Goal: Task Accomplishment & Management: Manage account settings

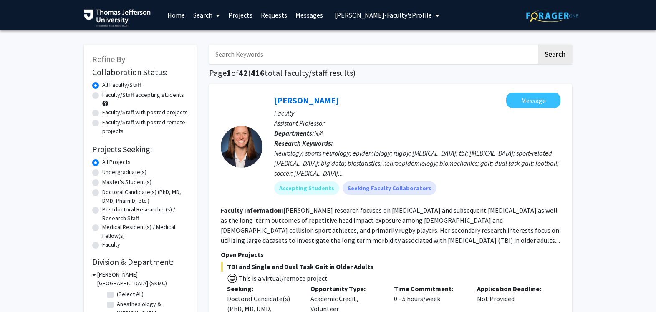
click at [200, 15] on link "Search" at bounding box center [206, 14] width 35 height 29
click at [206, 35] on span "Faculty/Staff" at bounding box center [219, 38] width 61 height 17
click at [426, 17] on button "[PERSON_NAME]-Faculty's Profile" at bounding box center [387, 15] width 110 height 30
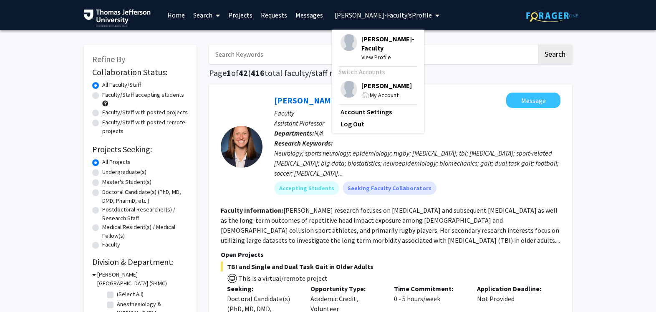
click at [397, 90] on span "[PERSON_NAME]" at bounding box center [386, 85] width 51 height 9
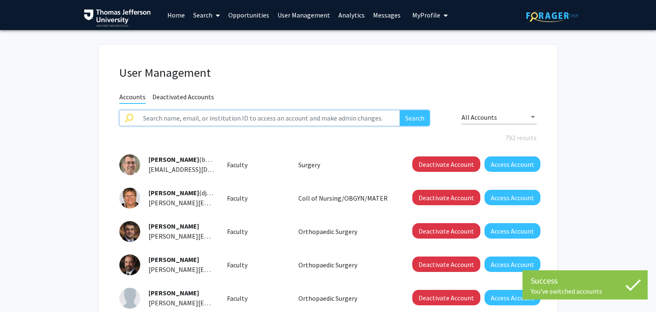
click at [290, 119] on input "text" at bounding box center [269, 118] width 262 height 16
click at [304, 92] on div "Accounts Deactivated Accounts" at bounding box center [328, 97] width 430 height 10
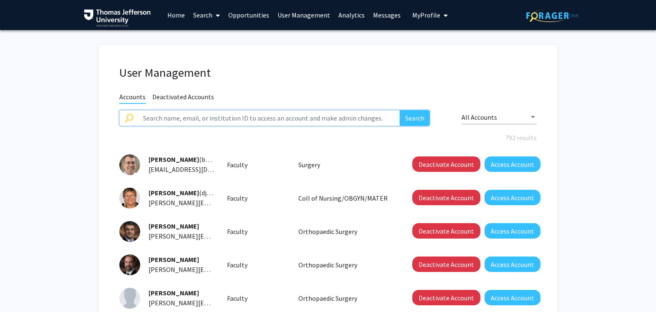
click at [291, 119] on input "text" at bounding box center [269, 118] width 262 height 16
type input "lehigh valley"
click at [400, 110] on button "Search" at bounding box center [415, 118] width 30 height 16
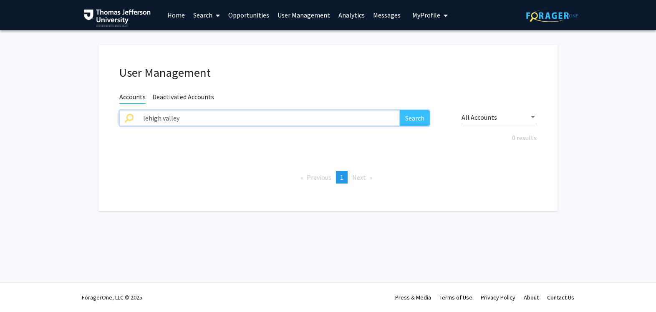
drag, startPoint x: 237, startPoint y: 115, endPoint x: 128, endPoint y: 112, distance: 109.8
click at [128, 112] on div "lehigh valley Search" at bounding box center [274, 118] width 310 height 16
click at [290, 14] on link "User Management" at bounding box center [303, 14] width 61 height 29
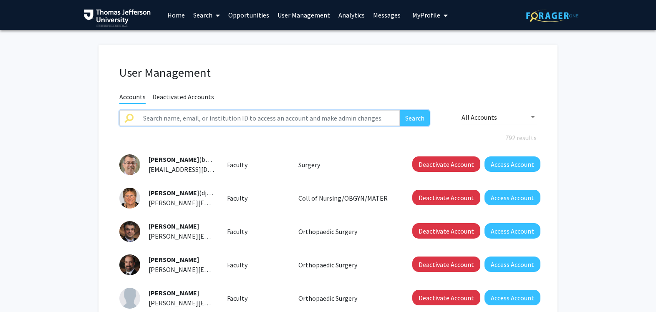
click at [252, 120] on input "text" at bounding box center [269, 118] width 262 height 16
click at [400, 110] on button "Search" at bounding box center [415, 118] width 30 height 16
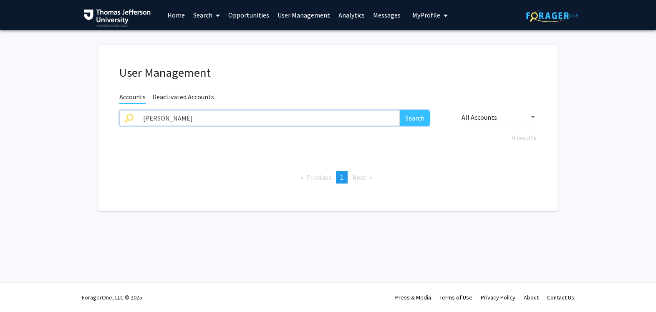
click at [227, 113] on input "sharon maynard" at bounding box center [269, 118] width 262 height 16
drag, startPoint x: 227, startPoint y: 113, endPoint x: 148, endPoint y: 112, distance: 79.7
click at [139, 113] on input "sharon maynard" at bounding box center [269, 118] width 262 height 16
click at [190, 116] on input "sharon maynard" at bounding box center [269, 118] width 262 height 16
drag, startPoint x: 195, startPoint y: 118, endPoint x: 137, endPoint y: 116, distance: 57.6
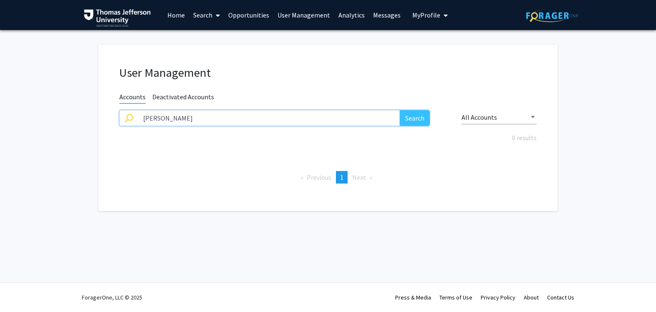
click at [137, 116] on div "sharon maynard Search" at bounding box center [274, 118] width 310 height 16
click at [400, 110] on button "Search" at bounding box center [415, 118] width 30 height 16
click at [412, 117] on button "Search" at bounding box center [415, 118] width 30 height 16
drag, startPoint x: 229, startPoint y: 119, endPoint x: 158, endPoint y: 117, distance: 71.4
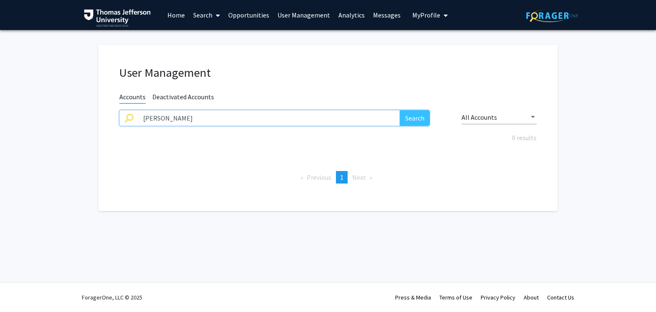
click at [158, 117] on input "Sharon Maynard" at bounding box center [269, 118] width 262 height 16
drag, startPoint x: 132, startPoint y: 116, endPoint x: 123, endPoint y: 116, distance: 9.6
click at [123, 116] on div "Sharon Maynard Search" at bounding box center [274, 118] width 310 height 16
drag, startPoint x: 226, startPoint y: 122, endPoint x: 147, endPoint y: 121, distance: 78.5
click at [147, 121] on input "Sharon Maynard" at bounding box center [269, 118] width 262 height 16
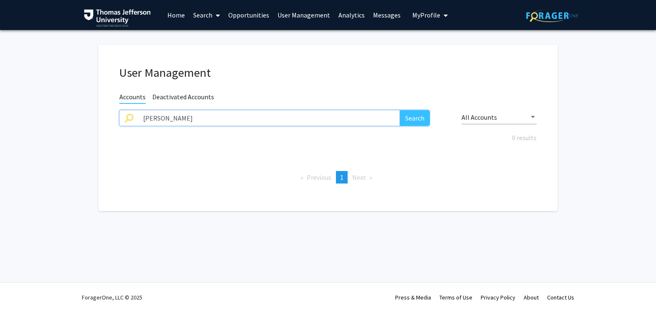
type input "S"
click at [417, 120] on button "Search" at bounding box center [415, 118] width 30 height 16
click at [410, 116] on button "Search" at bounding box center [415, 118] width 30 height 16
drag, startPoint x: 269, startPoint y: 114, endPoint x: 114, endPoint y: 104, distance: 155.2
click at [115, 104] on div "User Management Accounts Deactivated Accounts Chadd Kraus Search All Accounts 0…" at bounding box center [328, 128] width 459 height 167
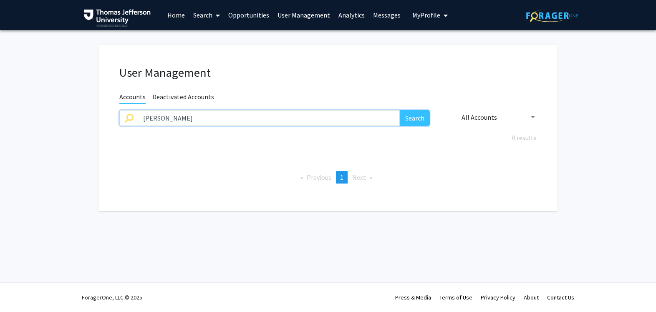
click at [400, 110] on button "Search" at bounding box center [415, 118] width 30 height 16
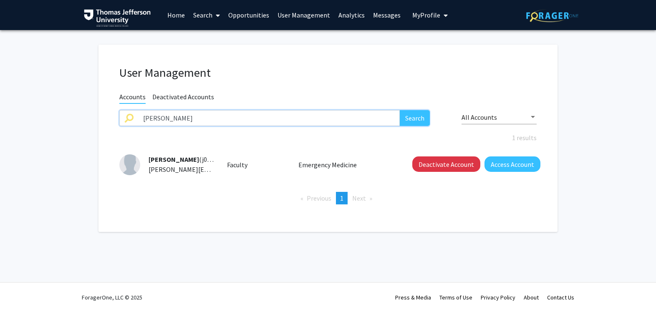
drag, startPoint x: 174, startPoint y: 122, endPoint x: 119, endPoint y: 116, distance: 55.8
click at [119, 116] on div "bryan Search" at bounding box center [274, 124] width 323 height 28
type input "s"
click at [422, 14] on span "My Profile" at bounding box center [426, 15] width 28 height 8
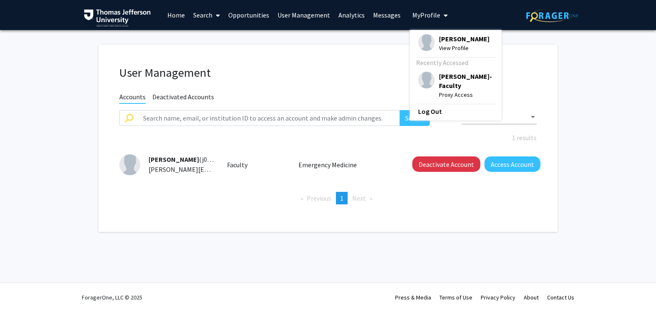
click at [430, 45] on div "MaryEllen Daley View Profile" at bounding box center [453, 43] width 71 height 18
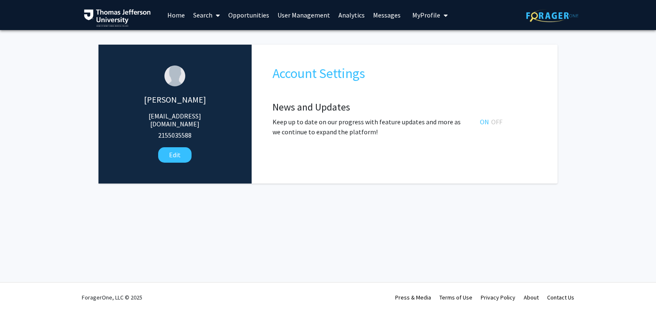
click at [309, 18] on link "User Management" at bounding box center [303, 14] width 61 height 29
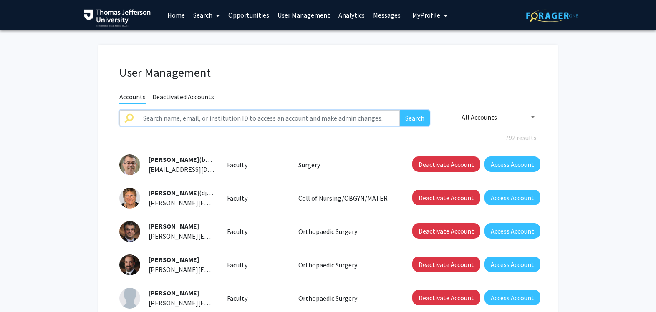
click at [301, 116] on input "text" at bounding box center [269, 118] width 262 height 16
click at [400, 110] on button "Search" at bounding box center [415, 118] width 30 height 16
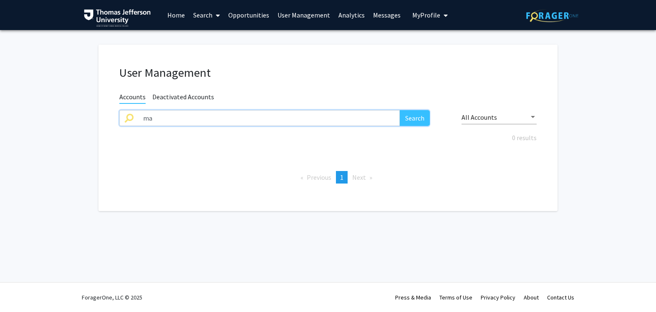
type input "m"
click at [400, 110] on button "Search" at bounding box center [415, 118] width 30 height 16
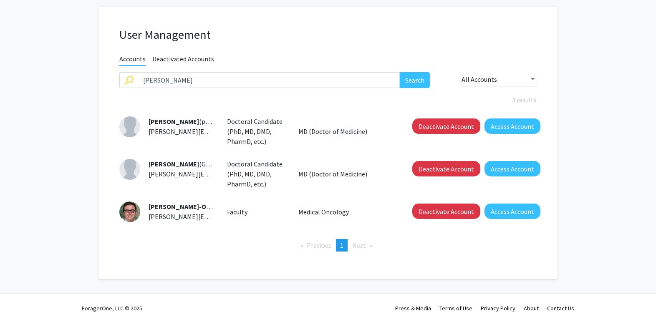
scroll to position [48, 0]
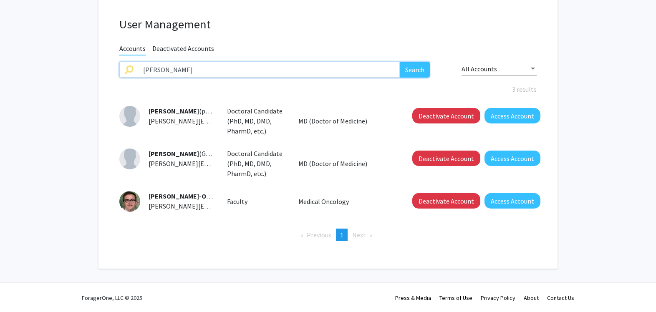
drag, startPoint x: 169, startPoint y: 69, endPoint x: 120, endPoint y: 68, distance: 49.3
click at [120, 68] on div "martin Search" at bounding box center [274, 70] width 310 height 16
type input "Yakoub"
click at [400, 62] on button "Search" at bounding box center [415, 70] width 30 height 16
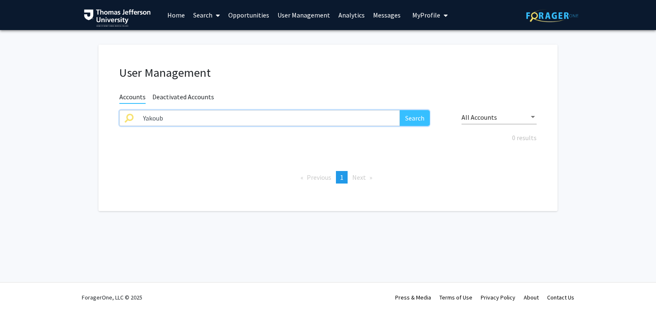
drag, startPoint x: 197, startPoint y: 114, endPoint x: 127, endPoint y: 119, distance: 69.5
click at [128, 119] on div "Yakoub Search" at bounding box center [274, 118] width 310 height 16
click at [316, 13] on link "User Management" at bounding box center [303, 14] width 61 height 29
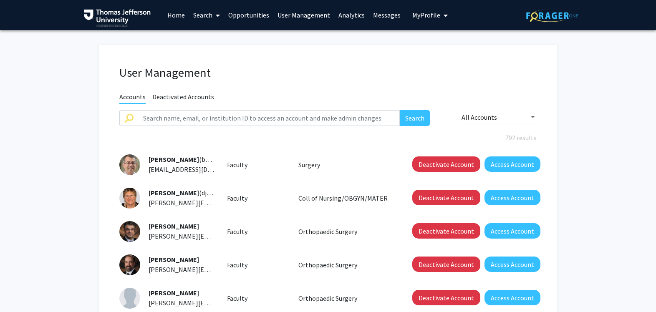
click at [416, 16] on span "My Profile" at bounding box center [426, 15] width 28 height 8
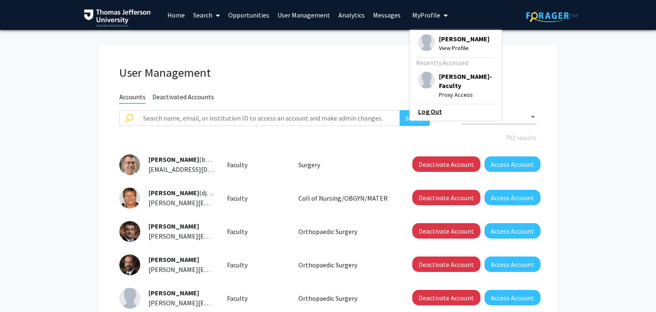
click at [420, 110] on link "Log Out" at bounding box center [455, 111] width 75 height 10
